Goal: Task Accomplishment & Management: Manage account settings

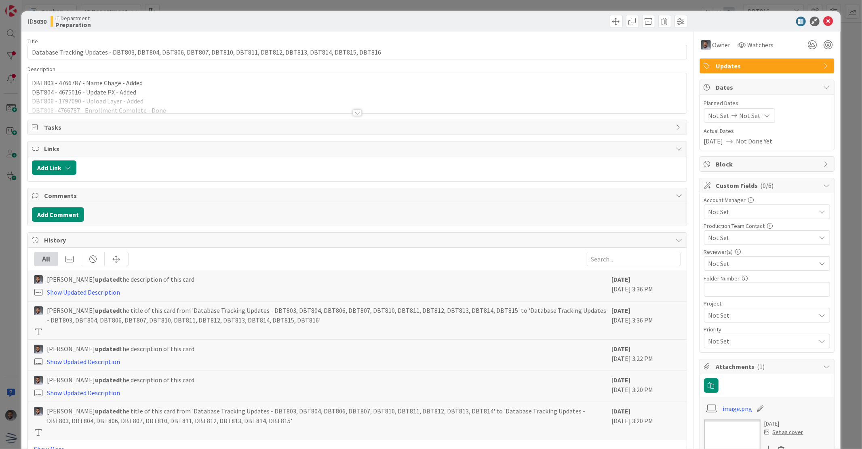
click at [353, 114] on div at bounding box center [357, 113] width 9 height 6
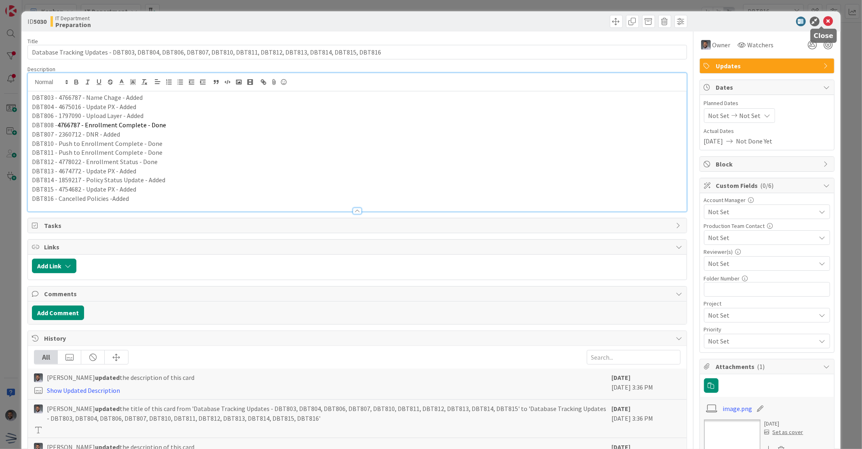
click at [824, 22] on icon at bounding box center [829, 22] width 10 height 10
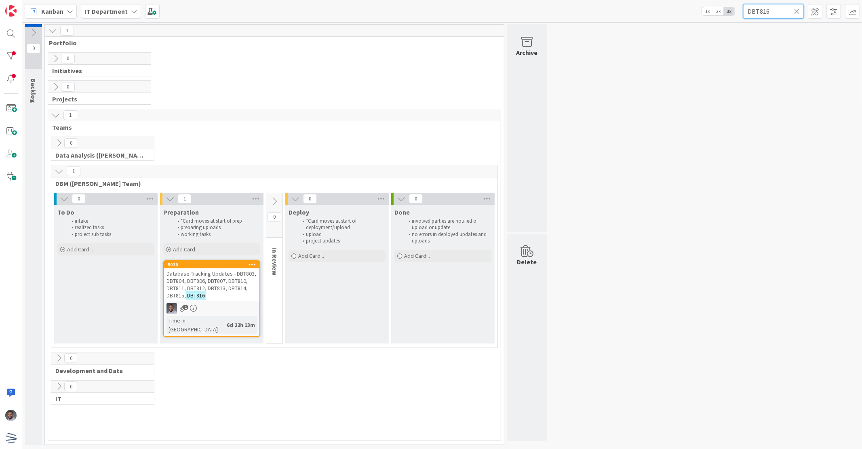
drag, startPoint x: 773, startPoint y: 13, endPoint x: 722, endPoint y: 9, distance: 51.1
click at [722, 9] on div "Kanban IT Department 1x 2x 3x DBT816" at bounding box center [442, 11] width 840 height 22
paste input "09"
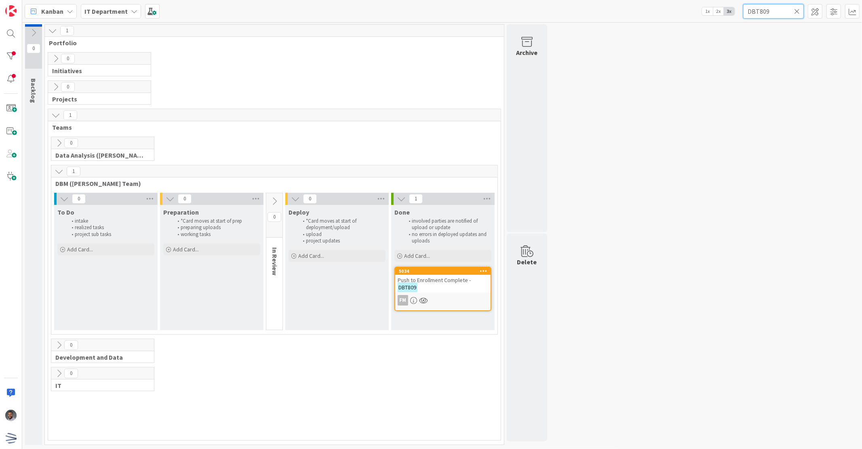
type input "DBT809"
click at [796, 12] on icon at bounding box center [797, 11] width 6 height 7
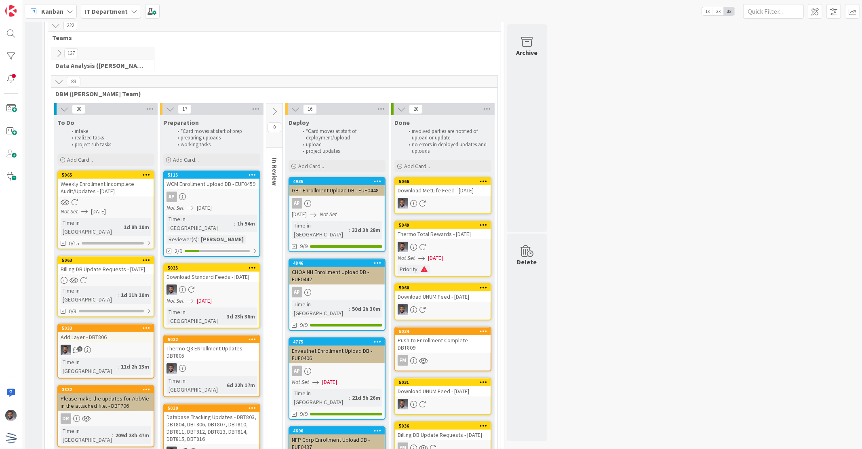
scroll to position [179, 0]
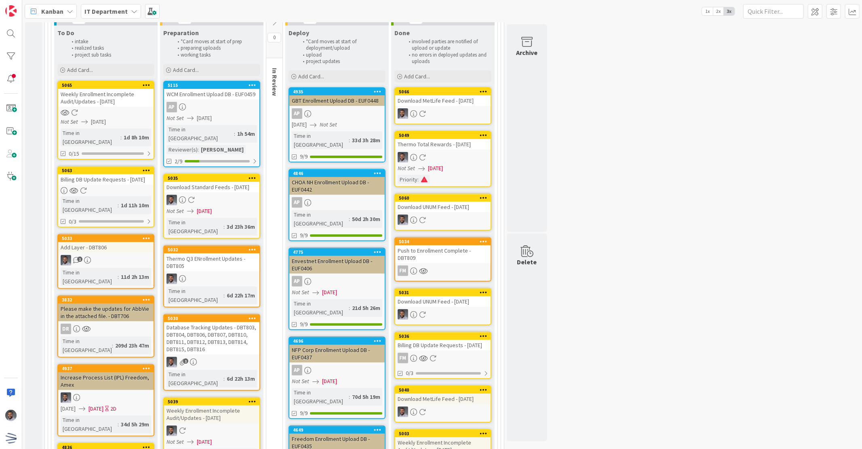
click at [213, 322] on div "Database Tracking Updates - DBT803, DBT804, DBT806, DBT807, DBT810, DBT811, DBT…" at bounding box center [211, 338] width 95 height 32
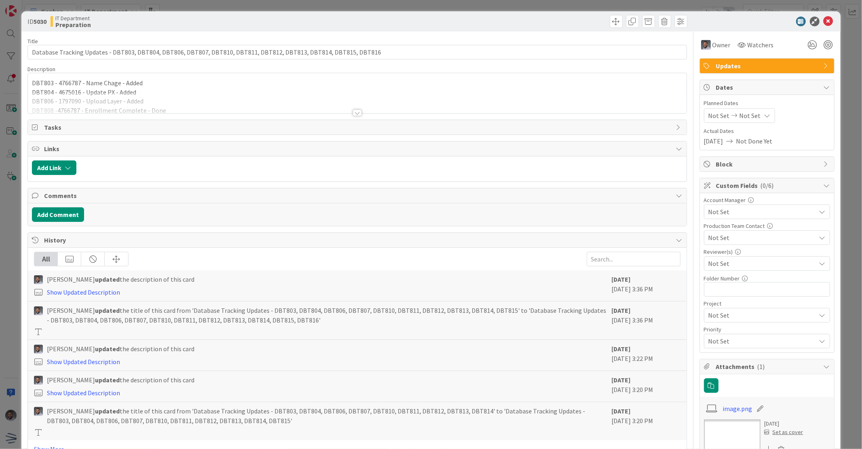
click at [358, 107] on div at bounding box center [357, 103] width 658 height 21
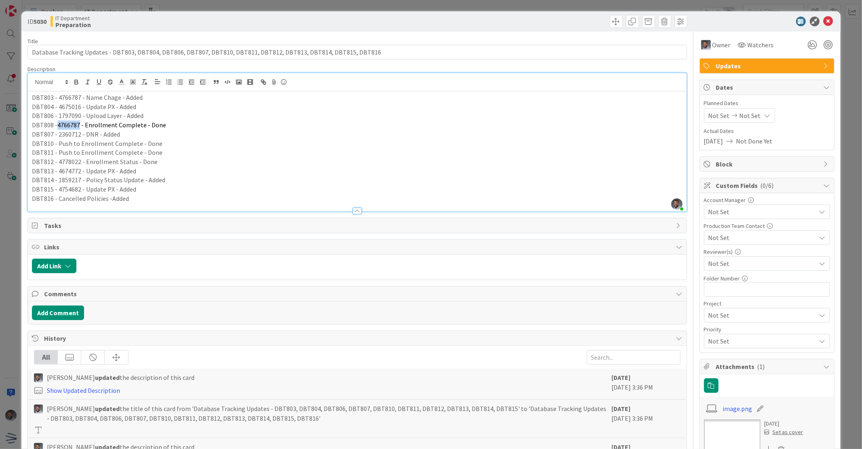
drag, startPoint x: 79, startPoint y: 124, endPoint x: 58, endPoint y: 126, distance: 21.5
click at [58, 126] on span "4766787 - Enrollment Complete - Done" at bounding box center [111, 125] width 109 height 8
copy span "4766787"
click at [96, 115] on p "DBT806 - 1797090 - Upload Layer - Added" at bounding box center [357, 115] width 650 height 9
drag, startPoint x: 79, startPoint y: 116, endPoint x: 57, endPoint y: 116, distance: 21.8
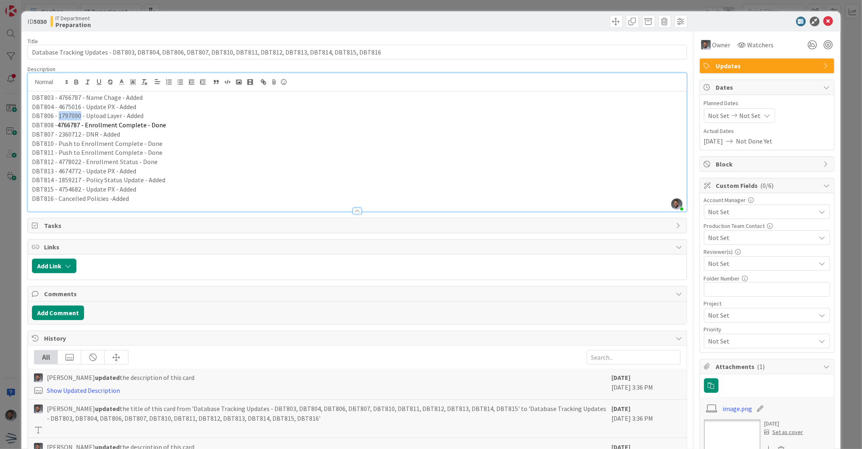
click at [57, 116] on p "DBT806 - 1797090 - Upload Layer - Added" at bounding box center [357, 115] width 650 height 9
copy p "1797090"
drag, startPoint x: 79, startPoint y: 105, endPoint x: 57, endPoint y: 106, distance: 21.9
click at [57, 106] on p "DBT804 - 4675016 - Update PX - Added" at bounding box center [357, 106] width 650 height 9
copy p "4675016"
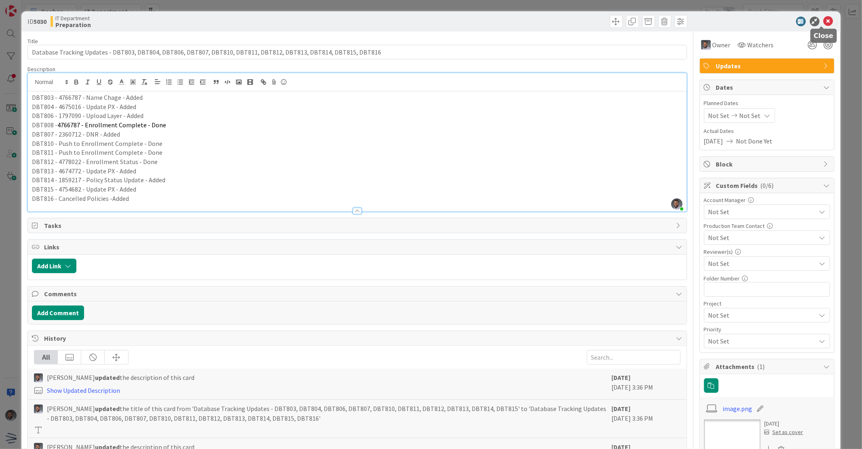
click at [824, 17] on icon at bounding box center [829, 22] width 10 height 10
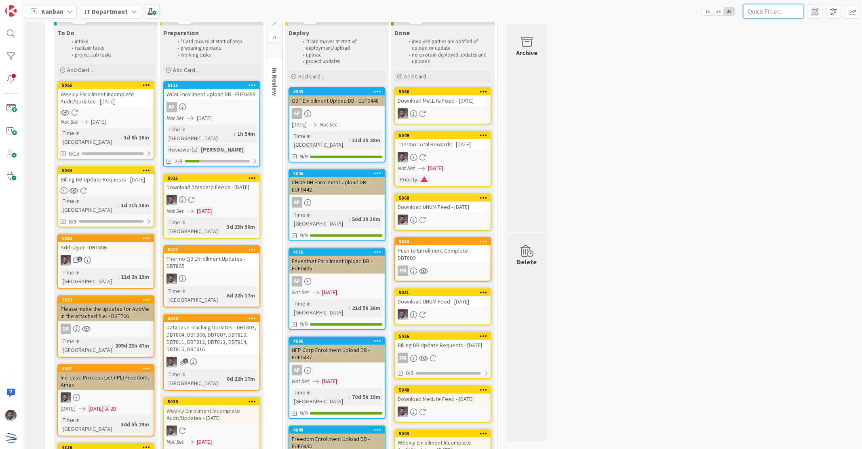
click at [775, 10] on input "text" at bounding box center [773, 11] width 61 height 15
paste input "DBT757"
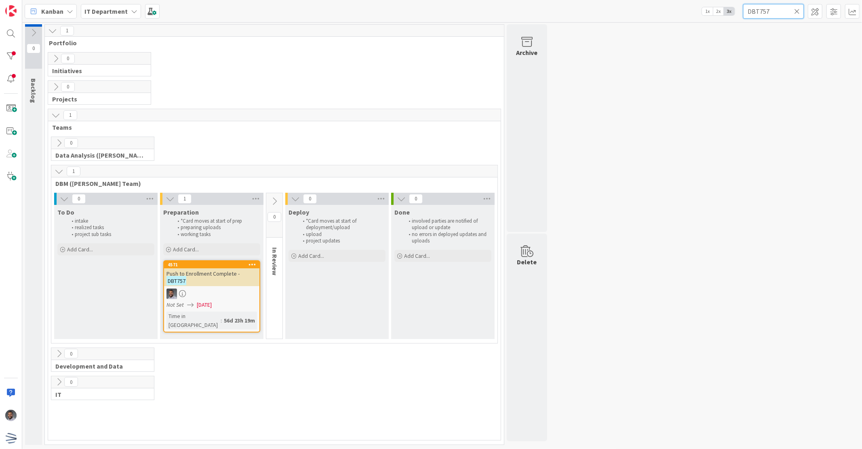
type input "DBT757"
click at [196, 298] on div at bounding box center [211, 294] width 95 height 11
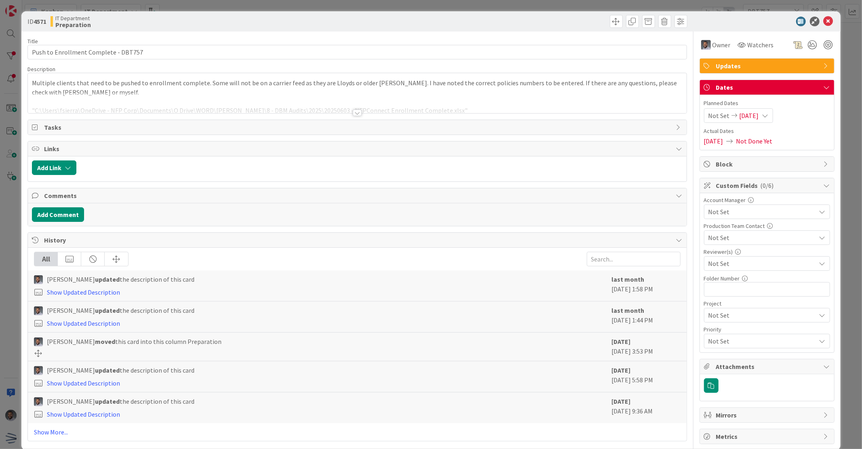
click at [358, 111] on div at bounding box center [357, 113] width 9 height 6
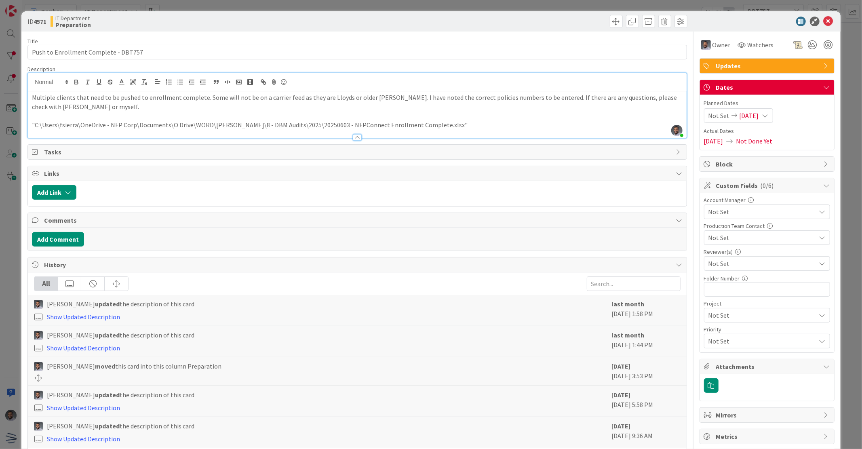
drag, startPoint x: 445, startPoint y: 124, endPoint x: 36, endPoint y: 127, distance: 409.4
click at [36, 127] on p ""C:\Users\fsierra\OneDrive - NFP Corp\Documents\O Drive\WORD\[PERSON_NAME]\8 - …" at bounding box center [357, 124] width 650 height 9
copy p "C:\Users\fsierra\OneDrive - NFP Corp\Documents\O Drive\WORD\[PERSON_NAME]\8 - D…"
click at [824, 21] on icon at bounding box center [829, 22] width 10 height 10
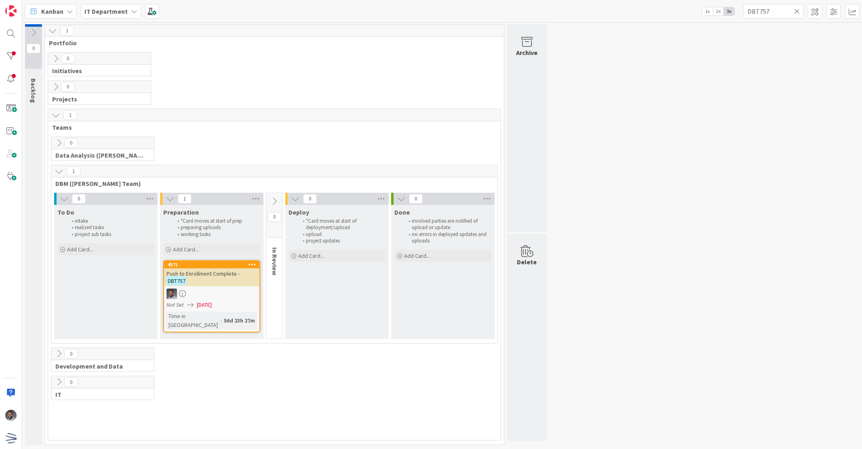
click at [795, 13] on icon at bounding box center [797, 11] width 6 height 7
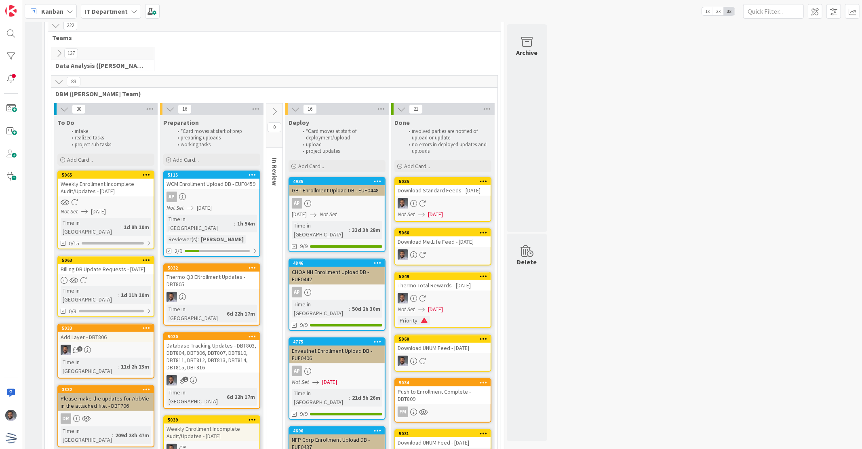
scroll to position [150, 0]
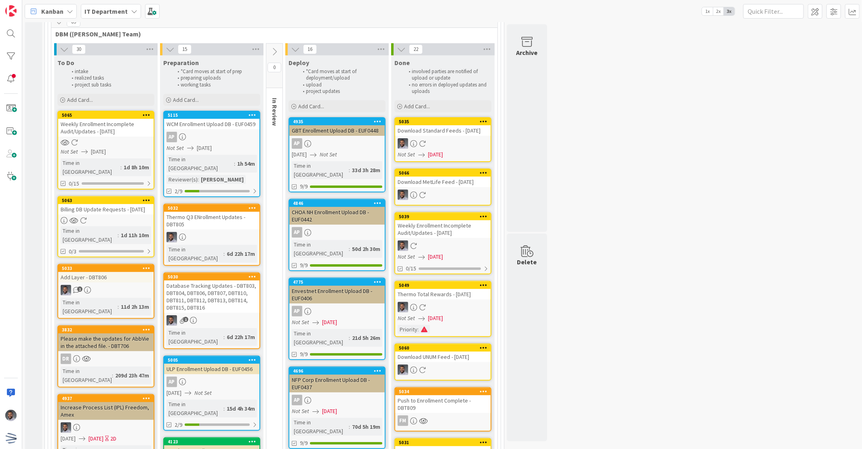
click at [88, 207] on div "Billing DB Update Requests - [DATE]" at bounding box center [105, 209] width 95 height 11
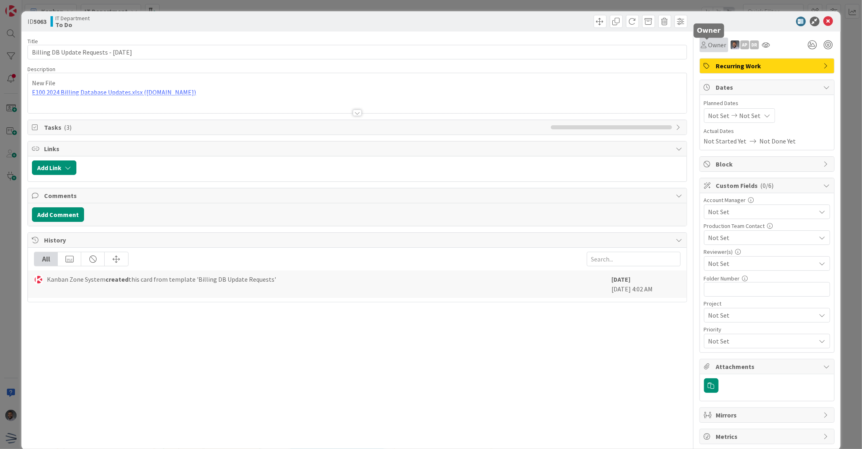
click at [714, 46] on span "Owner" at bounding box center [717, 45] width 18 height 10
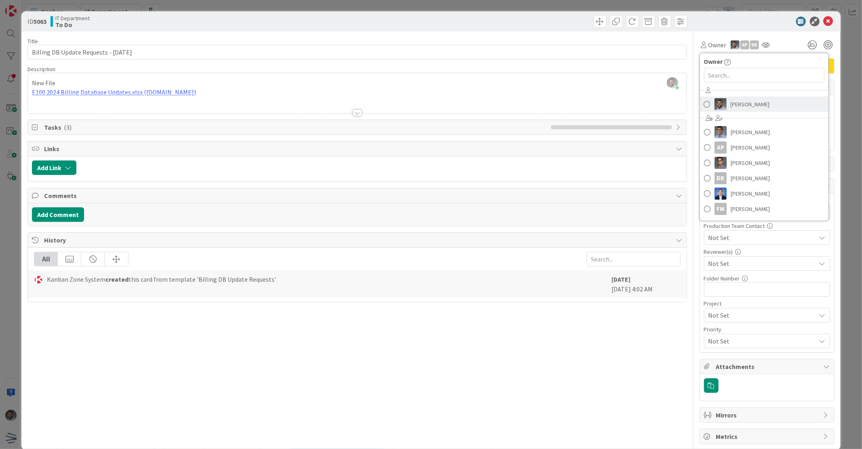
click at [720, 104] on link "[PERSON_NAME]" at bounding box center [764, 104] width 129 height 15
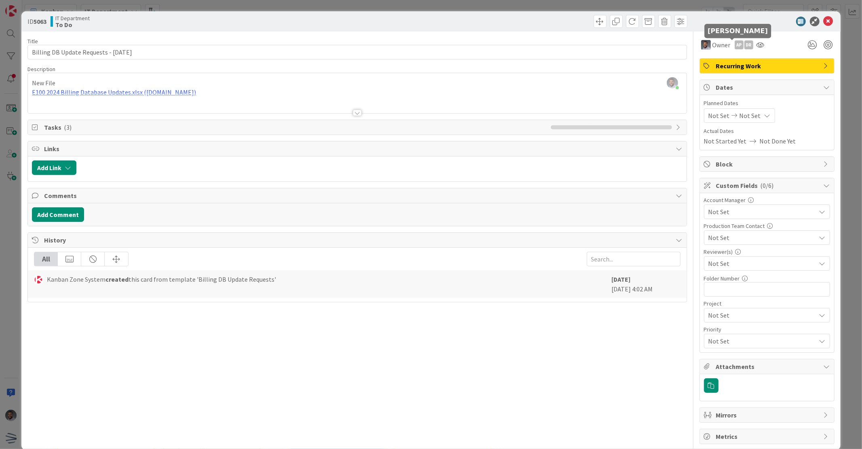
click at [735, 45] on div "AP" at bounding box center [739, 44] width 9 height 9
click at [711, 63] on link "Remove" at bounding box center [711, 60] width 64 height 13
click at [735, 44] on div "DR" at bounding box center [739, 44] width 9 height 9
click at [708, 63] on link "Remove" at bounding box center [711, 60] width 64 height 13
click at [712, 46] on span "Owner" at bounding box center [721, 45] width 18 height 10
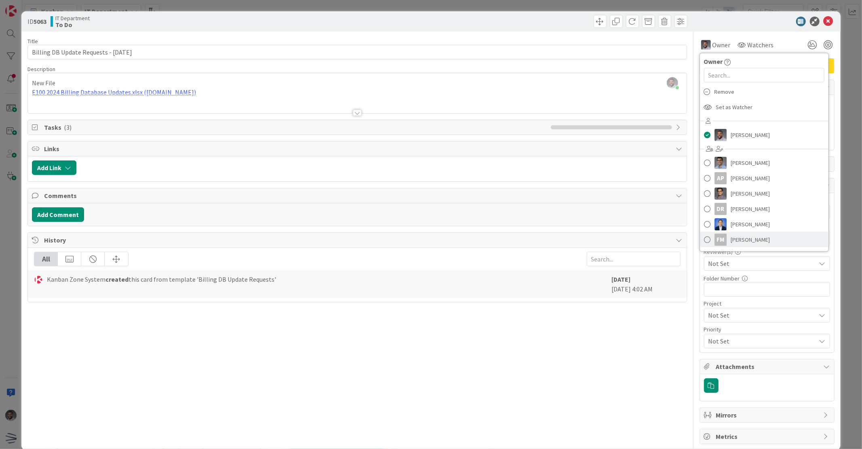
click at [745, 236] on span "[PERSON_NAME]" at bounding box center [750, 240] width 39 height 12
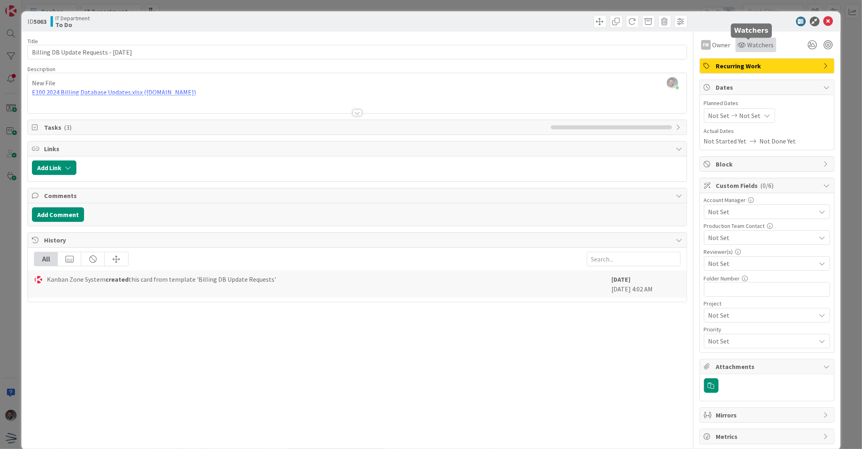
click at [750, 44] on span "Watchers" at bounding box center [761, 45] width 26 height 10
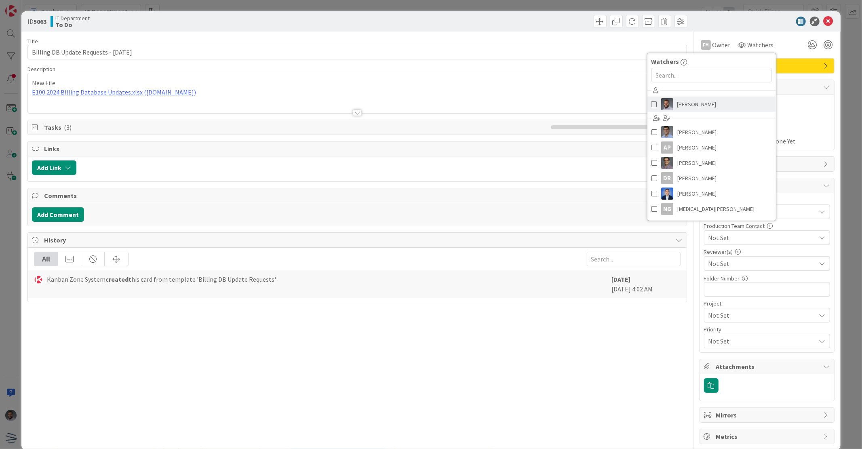
click at [689, 110] on link "[PERSON_NAME]" at bounding box center [711, 104] width 129 height 15
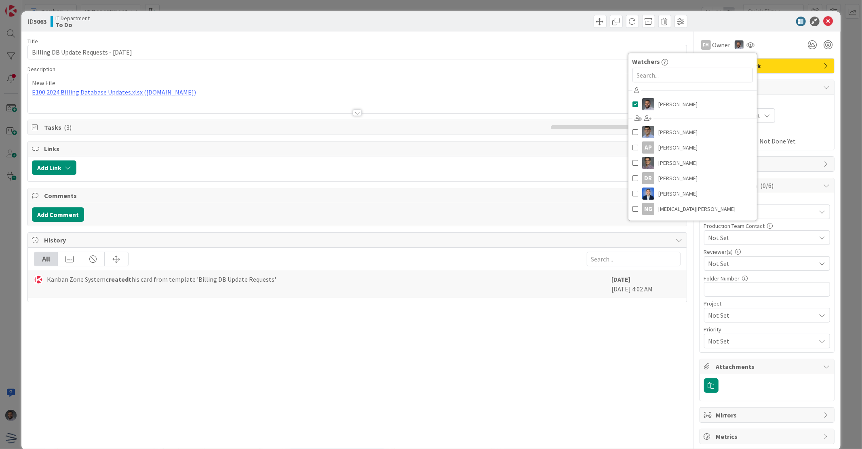
click at [737, 23] on div at bounding box center [762, 22] width 143 height 10
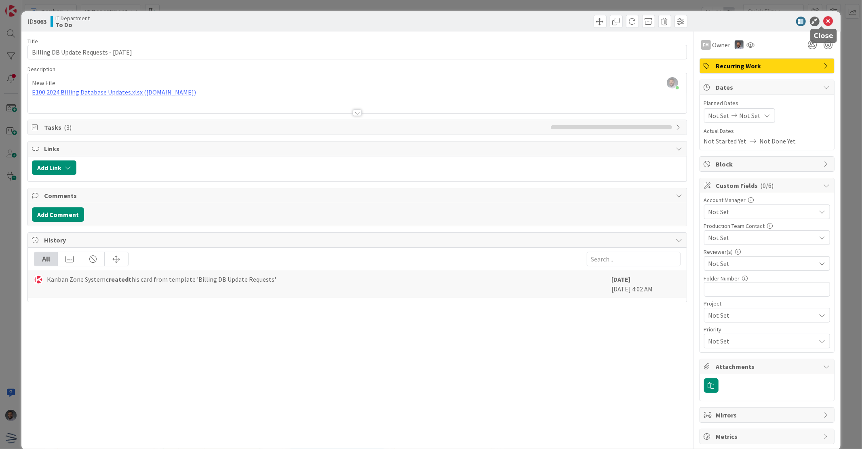
click at [824, 17] on icon at bounding box center [829, 22] width 10 height 10
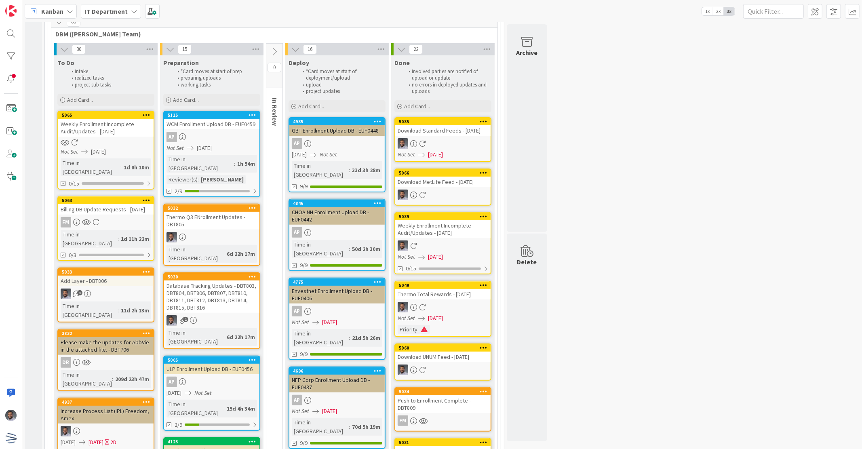
click at [99, 204] on div "Billing DB Update Requests - [DATE]" at bounding box center [105, 209] width 95 height 11
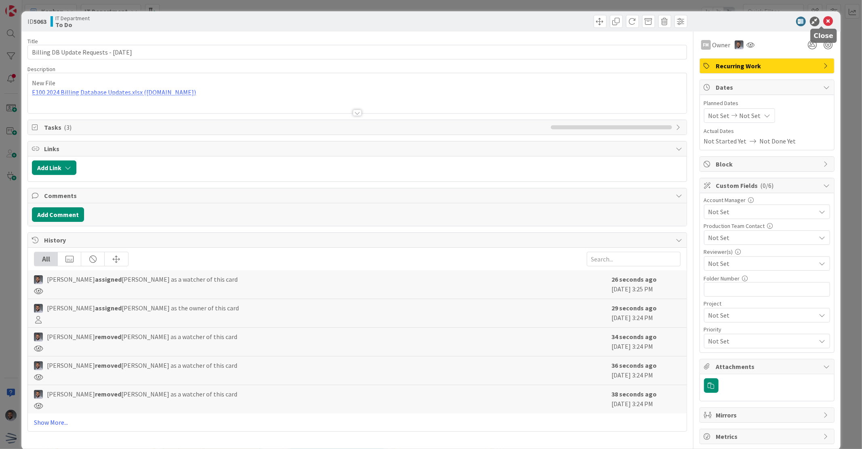
click at [826, 20] on icon at bounding box center [829, 22] width 10 height 10
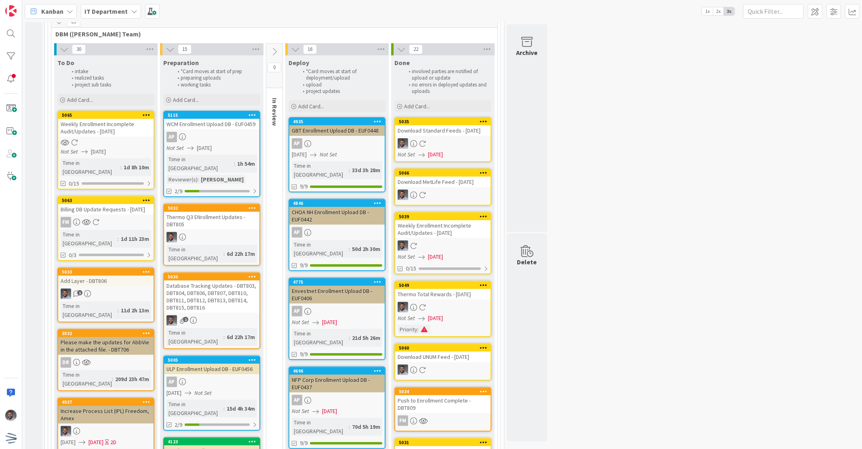
click at [102, 140] on div at bounding box center [105, 142] width 95 height 7
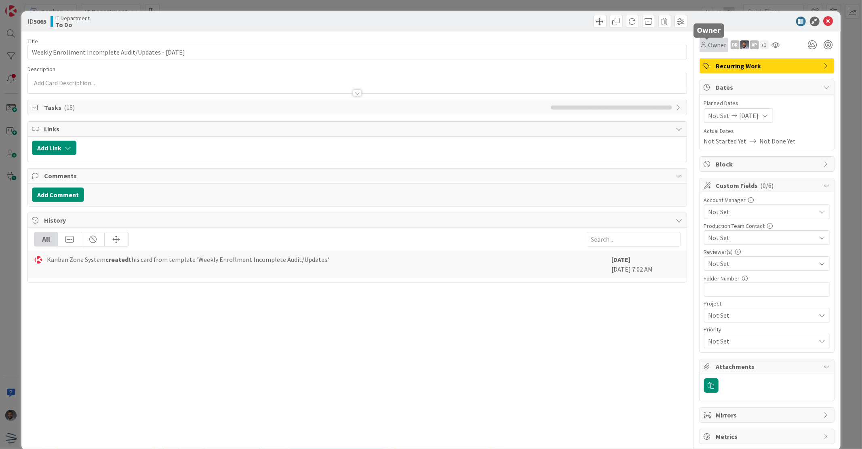
click at [708, 43] on span "Owner" at bounding box center [717, 45] width 18 height 10
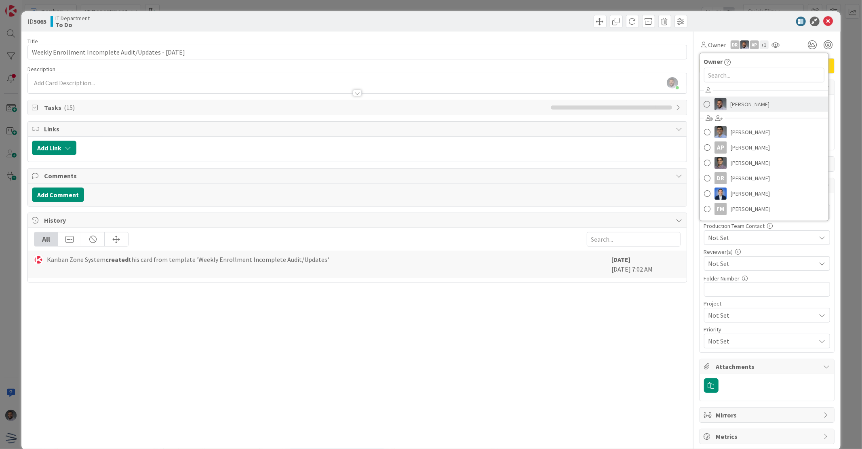
click at [716, 109] on img at bounding box center [720, 104] width 12 height 12
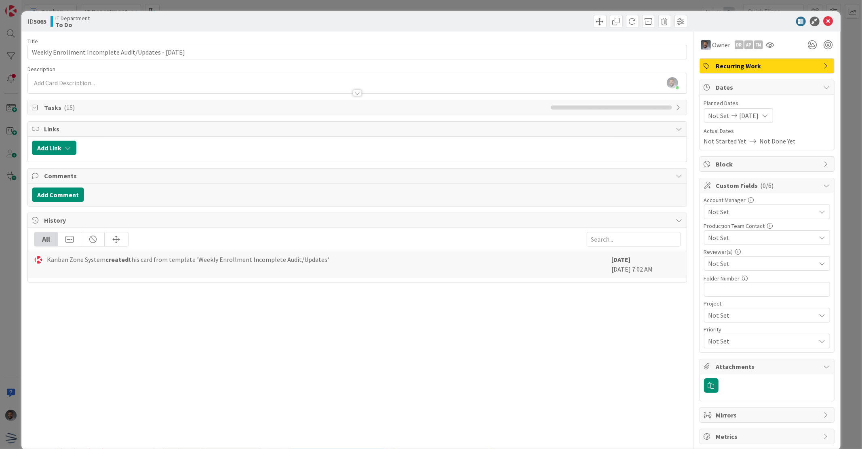
click at [735, 46] on div "DR" at bounding box center [739, 44] width 9 height 9
click at [721, 61] on link "Remove" at bounding box center [711, 60] width 64 height 13
click at [735, 48] on div "AP" at bounding box center [739, 44] width 9 height 9
click at [725, 63] on link "Remove" at bounding box center [711, 60] width 64 height 13
click at [735, 46] on div "FM" at bounding box center [739, 44] width 9 height 9
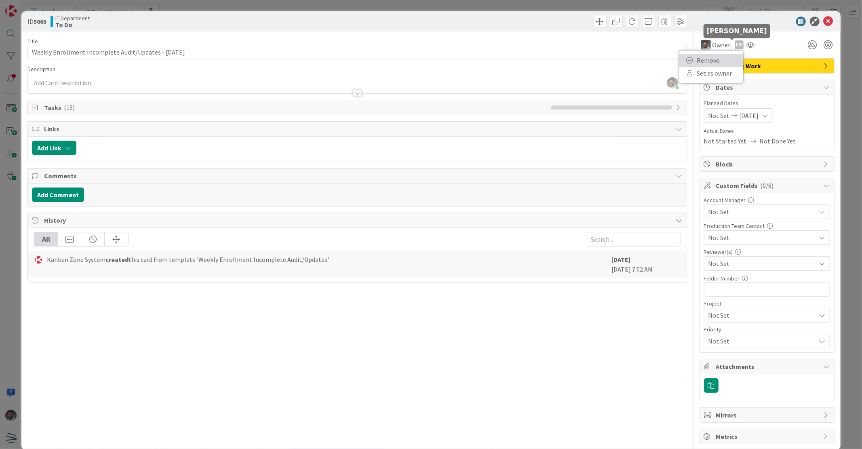
click at [718, 61] on link "Remove" at bounding box center [711, 60] width 64 height 13
click at [824, 21] on icon at bounding box center [829, 22] width 10 height 10
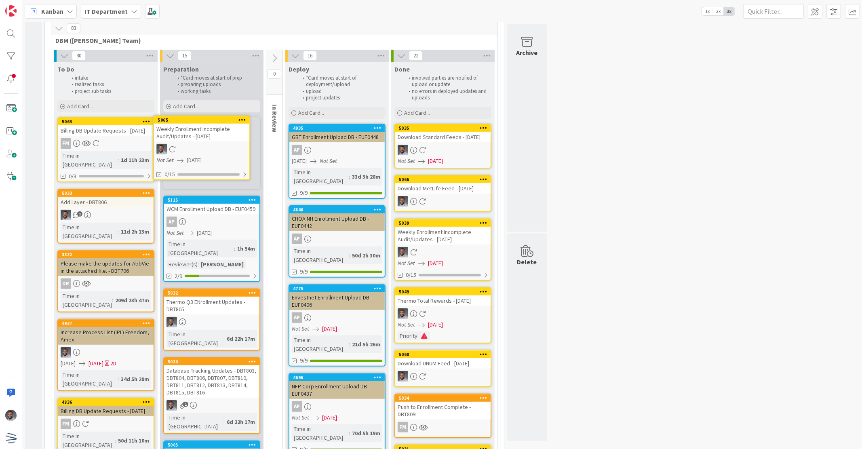
scroll to position [143, 0]
